Goal: Task Accomplishment & Management: Use online tool/utility

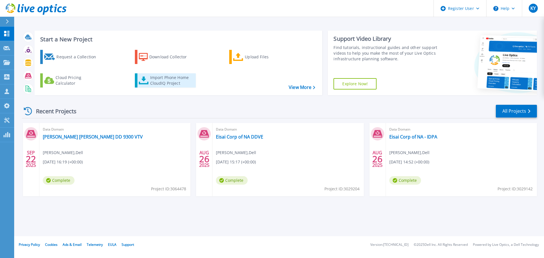
click at [168, 82] on div "Import Phone Home CloudIQ Project" at bounding box center [172, 80] width 44 height 11
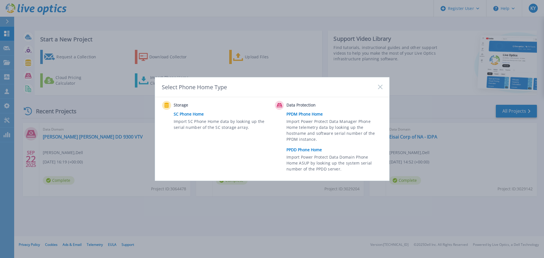
click at [313, 147] on link "PPDD Phone Home" at bounding box center [336, 150] width 99 height 9
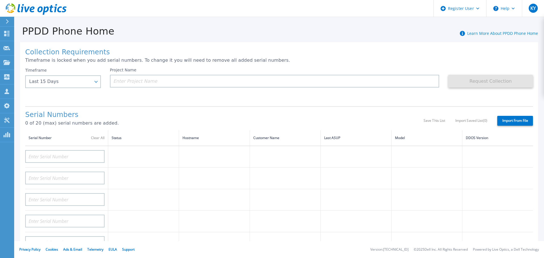
click at [49, 75] on div "Timeframe Last 15 Days Last 15 Days Last 2 Months Last 6 Months Last 1 Year Las…" at bounding box center [63, 78] width 76 height 20
click at [59, 80] on div "Last 15 Days" at bounding box center [60, 81] width 62 height 5
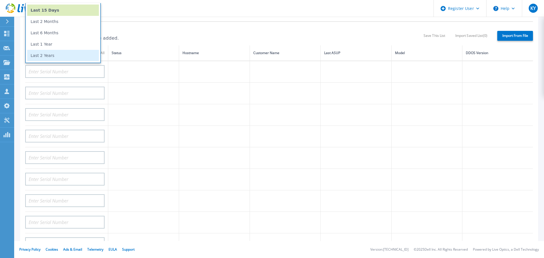
click at [52, 55] on li "Last 2 Years" at bounding box center [63, 55] width 72 height 11
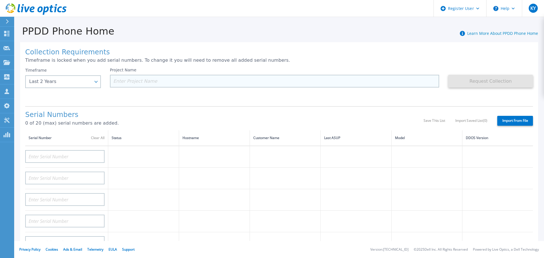
drag, startPoint x: 158, startPoint y: 79, endPoint x: 149, endPoint y: 81, distance: 9.1
click at [149, 81] on input at bounding box center [275, 81] width 330 height 13
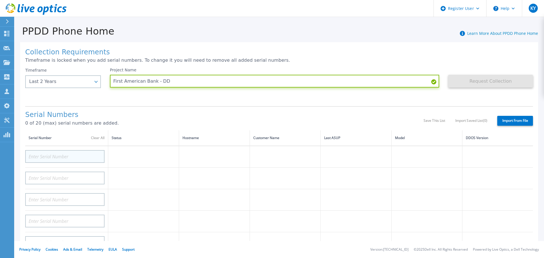
type input "First American Bank - DD"
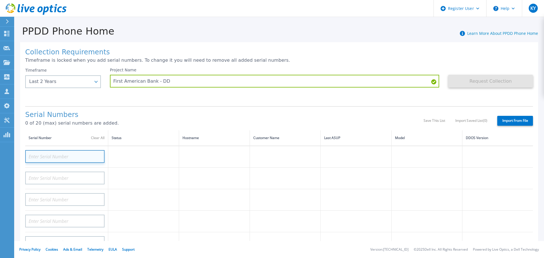
click at [83, 160] on input at bounding box center [64, 156] width 79 height 13
paste input "APM00221802267"
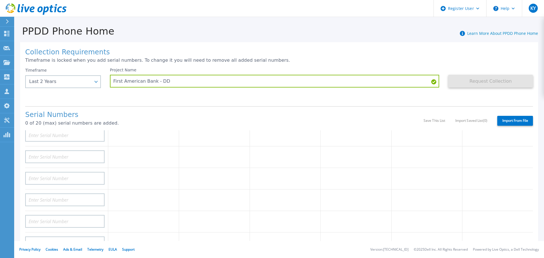
scroll to position [142, 0]
type input "APM00221802267"
click at [440, 93] on div "Project Name First American Bank - DD" at bounding box center [279, 85] width 339 height 34
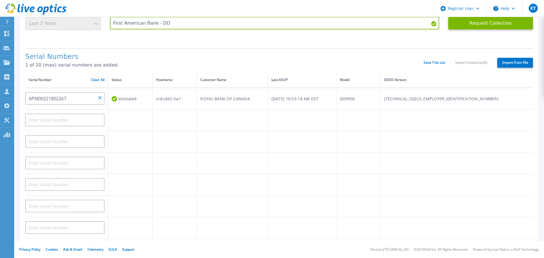
scroll to position [0, 0]
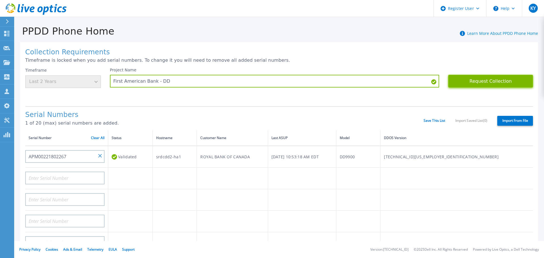
click at [490, 83] on button "Request Collection" at bounding box center [490, 81] width 85 height 13
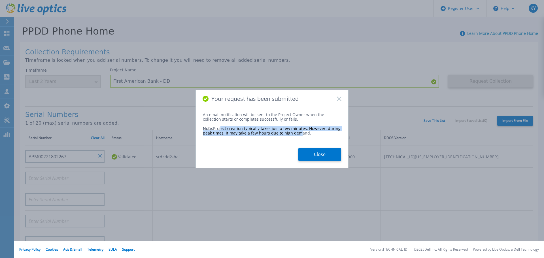
drag, startPoint x: 222, startPoint y: 125, endPoint x: 300, endPoint y: 132, distance: 77.7
click at [300, 132] on div "Note: Project creation typically takes just a few minutes. However, during peak…" at bounding box center [272, 129] width 138 height 14
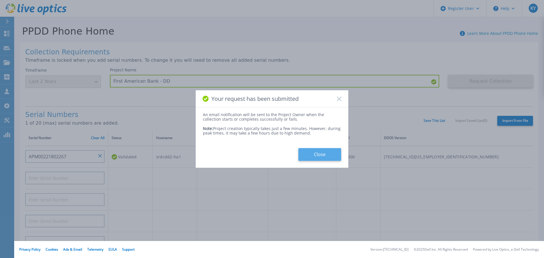
click at [320, 152] on button "Close" at bounding box center [319, 154] width 43 height 13
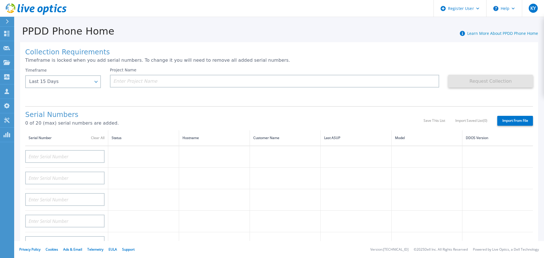
click at [15, 9] on icon at bounding box center [14, 8] width 1 height 1
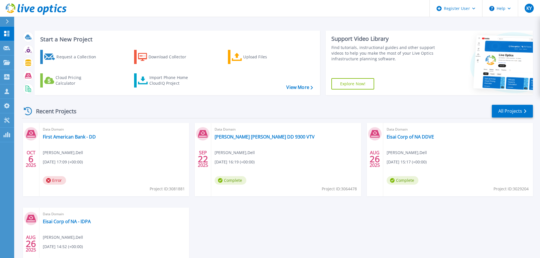
click at [51, 180] on span "Error" at bounding box center [54, 180] width 23 height 9
click at [56, 137] on link "First American Bank - DD" at bounding box center [69, 137] width 53 height 6
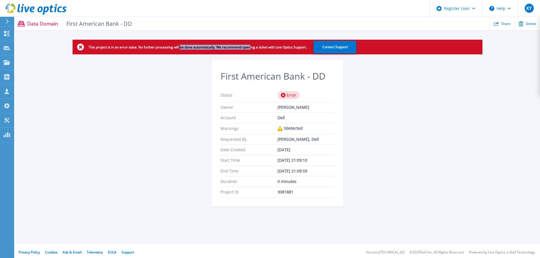
drag, startPoint x: 180, startPoint y: 46, endPoint x: 251, endPoint y: 51, distance: 71.0
click at [251, 51] on div "This project is in an error state. No further processing will be done automatic…" at bounding box center [278, 47] width 410 height 15
click at [286, 94] on div "Error" at bounding box center [288, 95] width 22 height 8
click at [290, 131] on div "0 detected" at bounding box center [305, 128] width 57 height 5
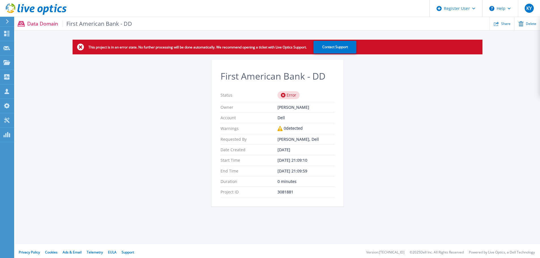
click at [23, 9] on icon at bounding box center [22, 8] width 3 height 8
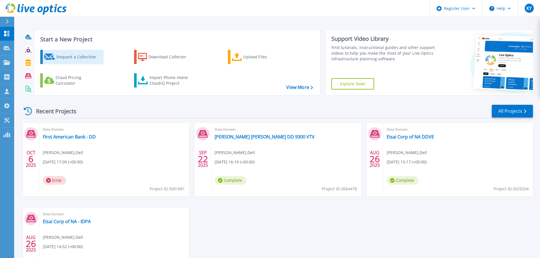
click at [56, 57] on link "Request a Collection" at bounding box center [71, 57] width 63 height 14
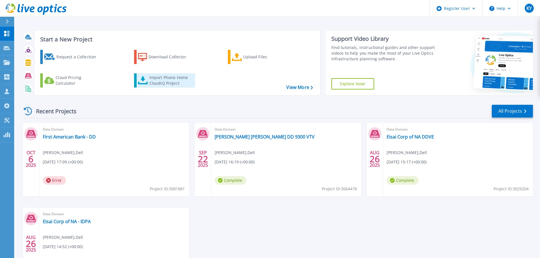
click at [156, 75] on link "Import Phone Home CloudIQ Project" at bounding box center [164, 80] width 61 height 14
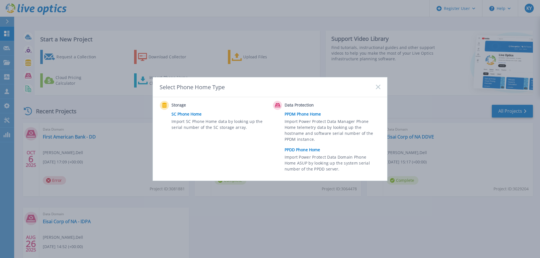
click at [311, 155] on span "Import Power Protect Data Domain Phone Home ASUP by looking up the system seria…" at bounding box center [332, 164] width 94 height 20
click at [309, 152] on link "PPDD Phone Home" at bounding box center [334, 150] width 99 height 9
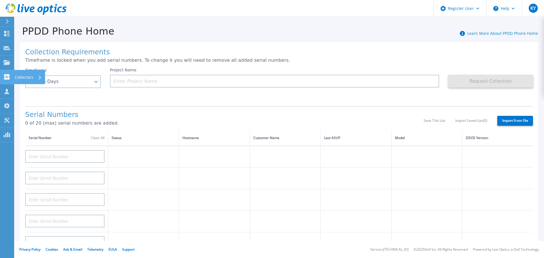
drag, startPoint x: 12, startPoint y: 79, endPoint x: 36, endPoint y: 79, distance: 23.2
click at [14, 79] on link "Collectors Collectors" at bounding box center [7, 77] width 14 height 14
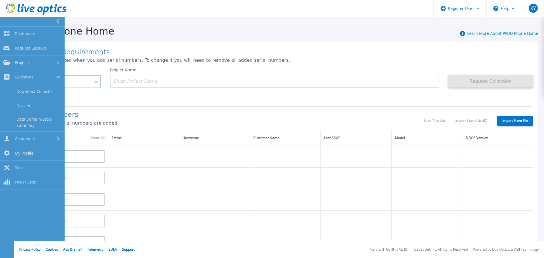
click at [109, 79] on div "Timeframe Last 15 Days Last 15 Days Last 2 Months Last 6 Months Last 1 Year Las…" at bounding box center [67, 85] width 85 height 34
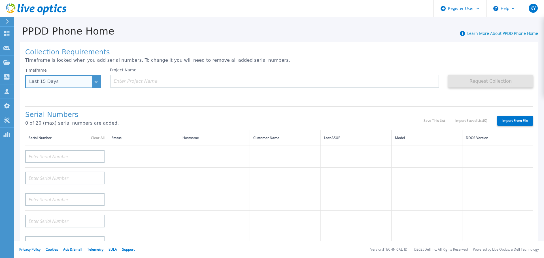
click at [76, 80] on div "Last 15 Days" at bounding box center [60, 81] width 62 height 5
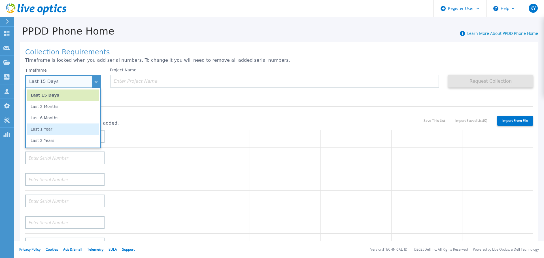
scroll to position [85, 0]
click at [53, 125] on li "Last 1 Year" at bounding box center [63, 129] width 72 height 11
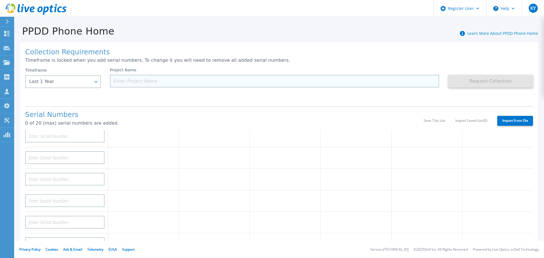
click at [135, 86] on input at bounding box center [275, 81] width 330 height 13
click at [131, 83] on input at bounding box center [275, 81] width 330 height 13
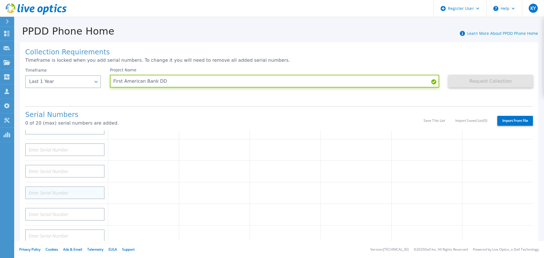
scroll to position [0, 0]
type input "First American Bank DD"
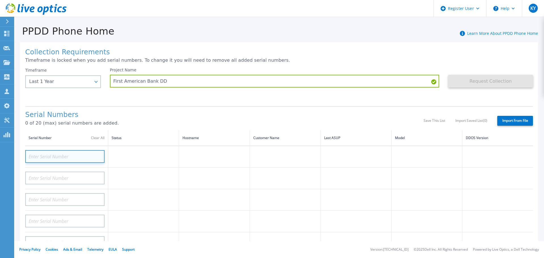
click at [58, 153] on input at bounding box center [64, 156] width 79 height 13
paste input "APM00221802267"
type input "APM00221802267"
click at [142, 123] on p "0 of 20 (max) serial numbers are added." at bounding box center [224, 123] width 398 height 5
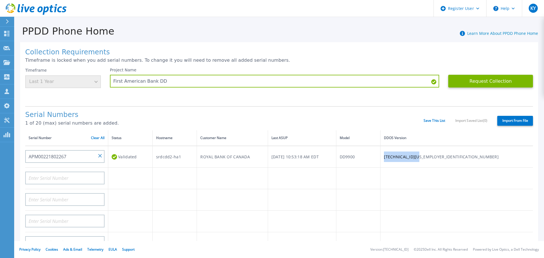
drag, startPoint x: 504, startPoint y: 159, endPoint x: 442, endPoint y: 159, distance: 61.8
click at [442, 159] on tr "APM00221802267 Validated srdcdd2-ha1 ROYAL BANK OF CANADA Mon, Oct 06, 2025, 10…" at bounding box center [279, 157] width 508 height 22
click at [381, 159] on td "DD9900" at bounding box center [358, 157] width 44 height 22
click at [490, 84] on button "Request Collection" at bounding box center [490, 81] width 85 height 13
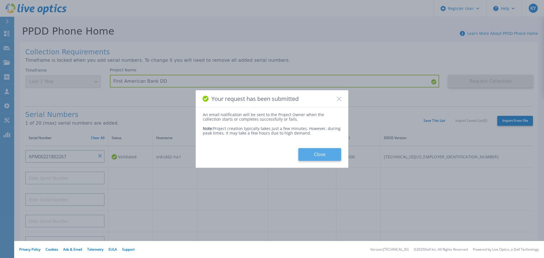
click at [304, 156] on button "Close" at bounding box center [319, 154] width 43 height 13
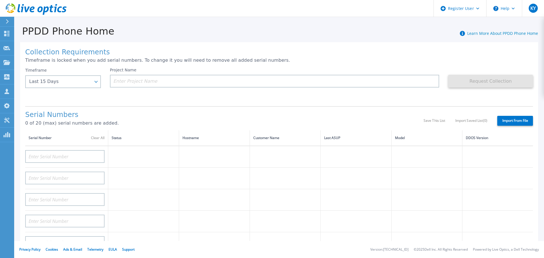
click at [16, 8] on icon at bounding box center [36, 9] width 61 height 12
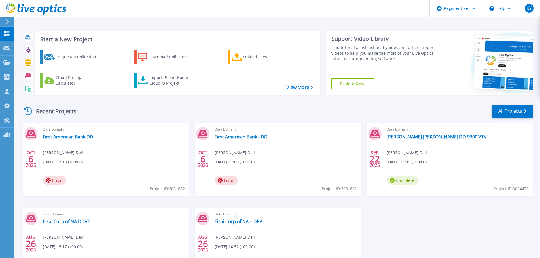
click at [77, 133] on div "Data Domain First American Bank DD Kayla Yasso , Dell 10/06/2025, 17:13 (+00:00…" at bounding box center [114, 159] width 150 height 73
click at [78, 137] on link "First American Bank DD" at bounding box center [68, 137] width 50 height 6
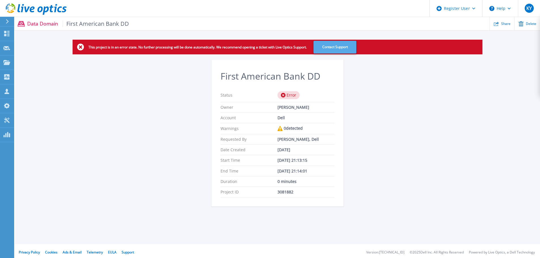
click at [332, 48] on button "Contact Support" at bounding box center [334, 47] width 43 height 13
drag, startPoint x: 280, startPoint y: 130, endPoint x: 299, endPoint y: 130, distance: 19.0
click at [299, 130] on div "0 detected" at bounding box center [305, 128] width 57 height 5
